Goal: Navigation & Orientation: Find specific page/section

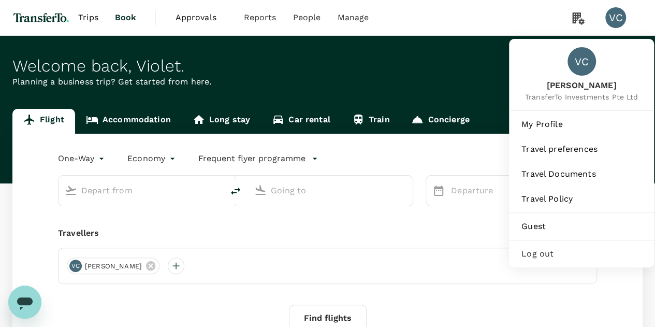
type input "first"
type input "Incheon Intl (ICN)"
type input "Los Angeles Intl (LAX)"
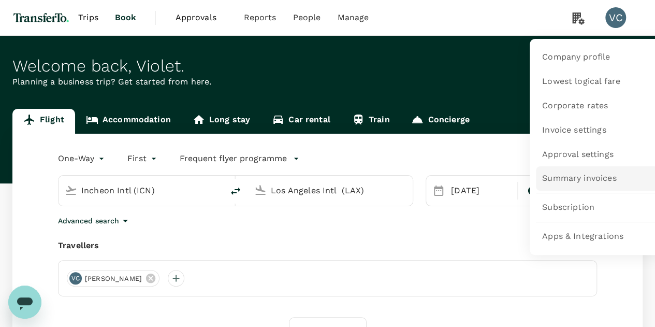
click at [576, 181] on span "Summary invoices" at bounding box center [579, 178] width 74 height 12
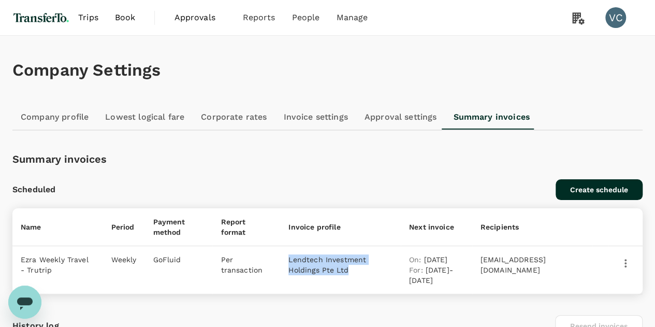
drag, startPoint x: 282, startPoint y: 259, endPoint x: 356, endPoint y: 269, distance: 75.2
click at [356, 269] on p "Lendtech Investment Holdings Pte Ltd" at bounding box center [340, 264] width 104 height 21
copy p "Lendtech Investment Holdings Pte Ltd"
click at [197, 21] on span "Approvals" at bounding box center [200, 17] width 52 height 12
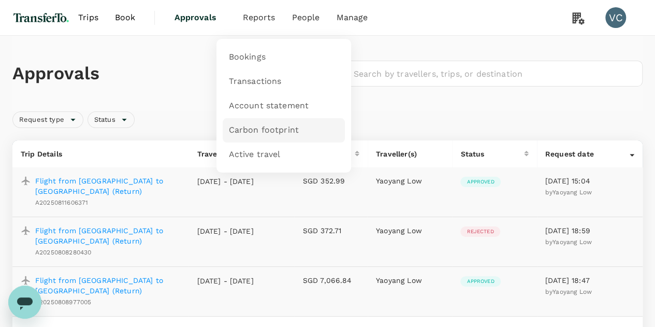
click at [275, 134] on span "Carbon footprint" at bounding box center [264, 130] width 70 height 12
